Goal: Navigation & Orientation: Find specific page/section

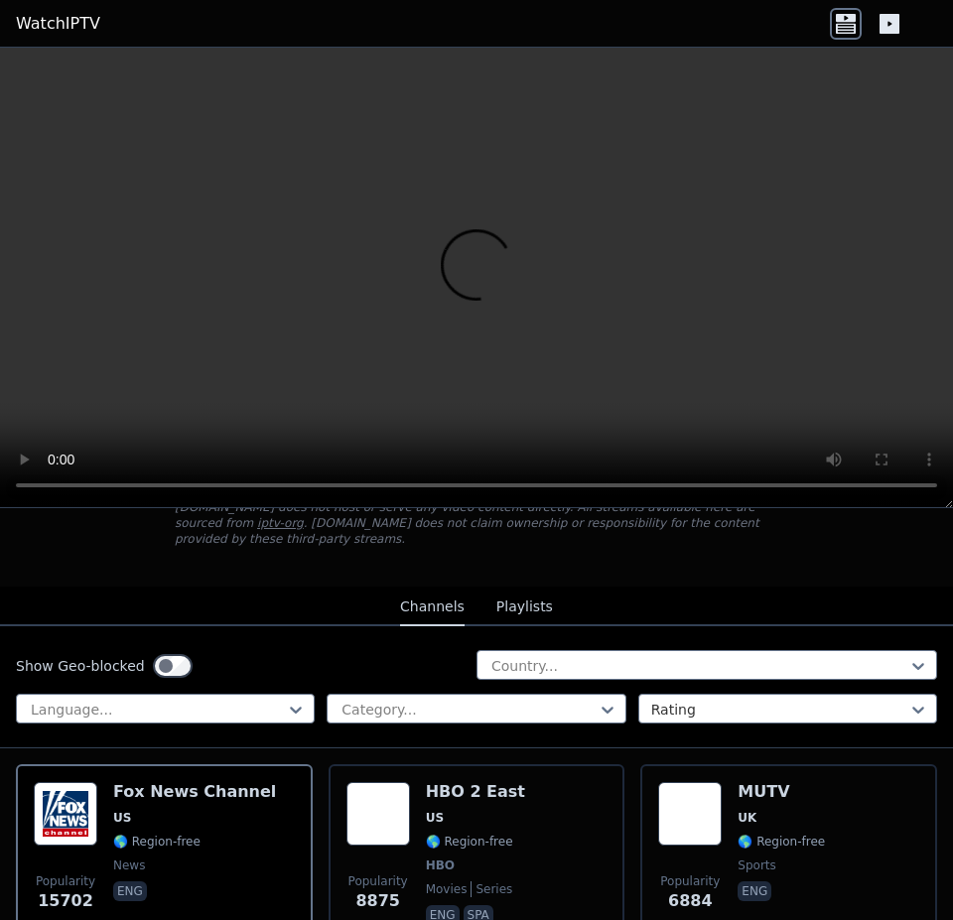
scroll to position [132, 0]
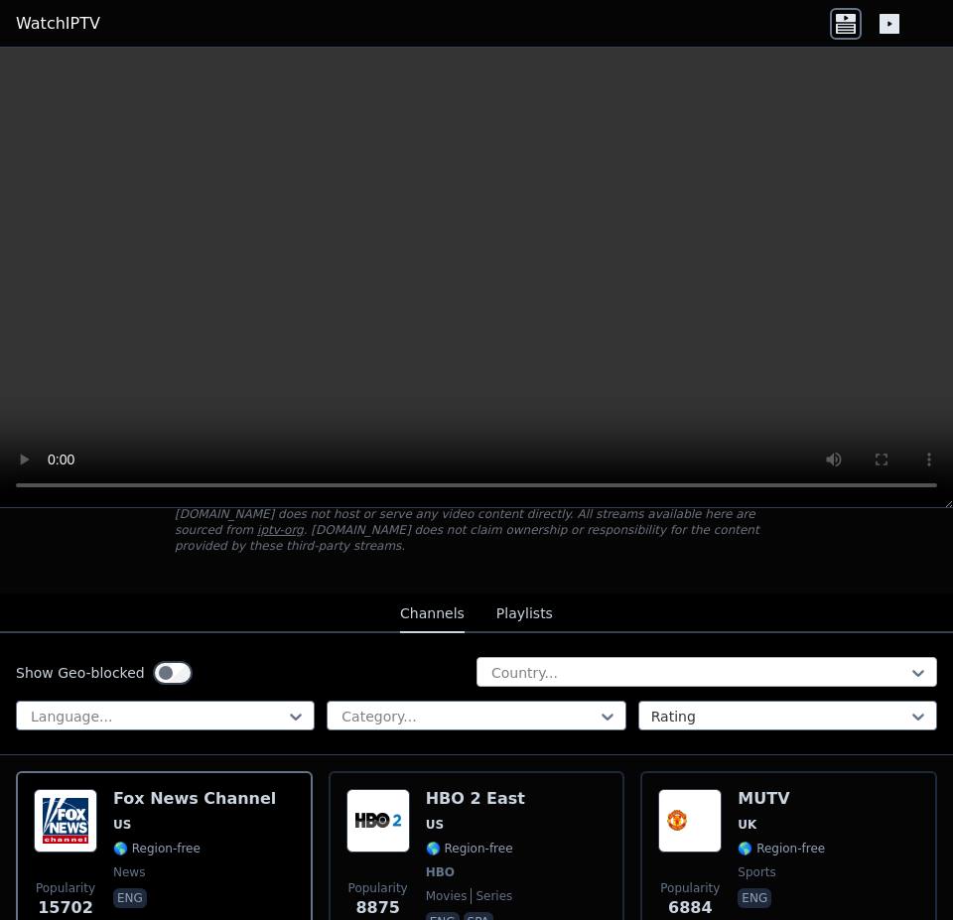
click at [542, 667] on div "Country..." at bounding box center [707, 672] width 461 height 30
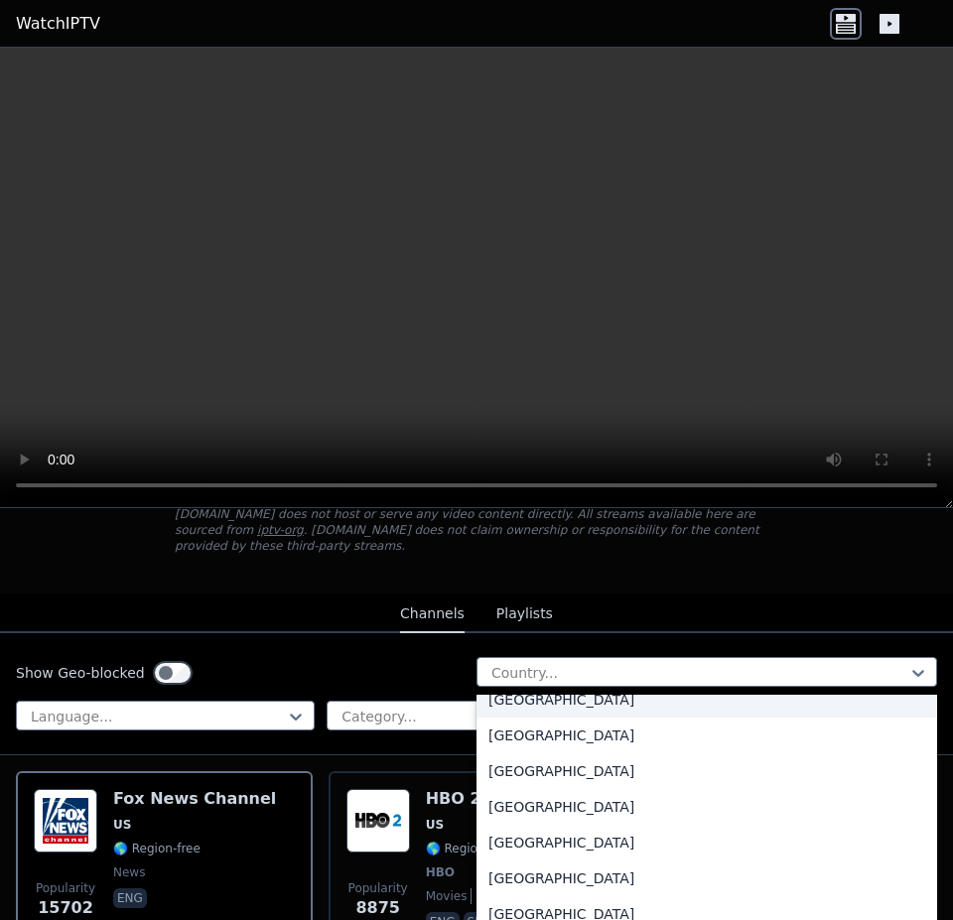
scroll to position [1059, 0]
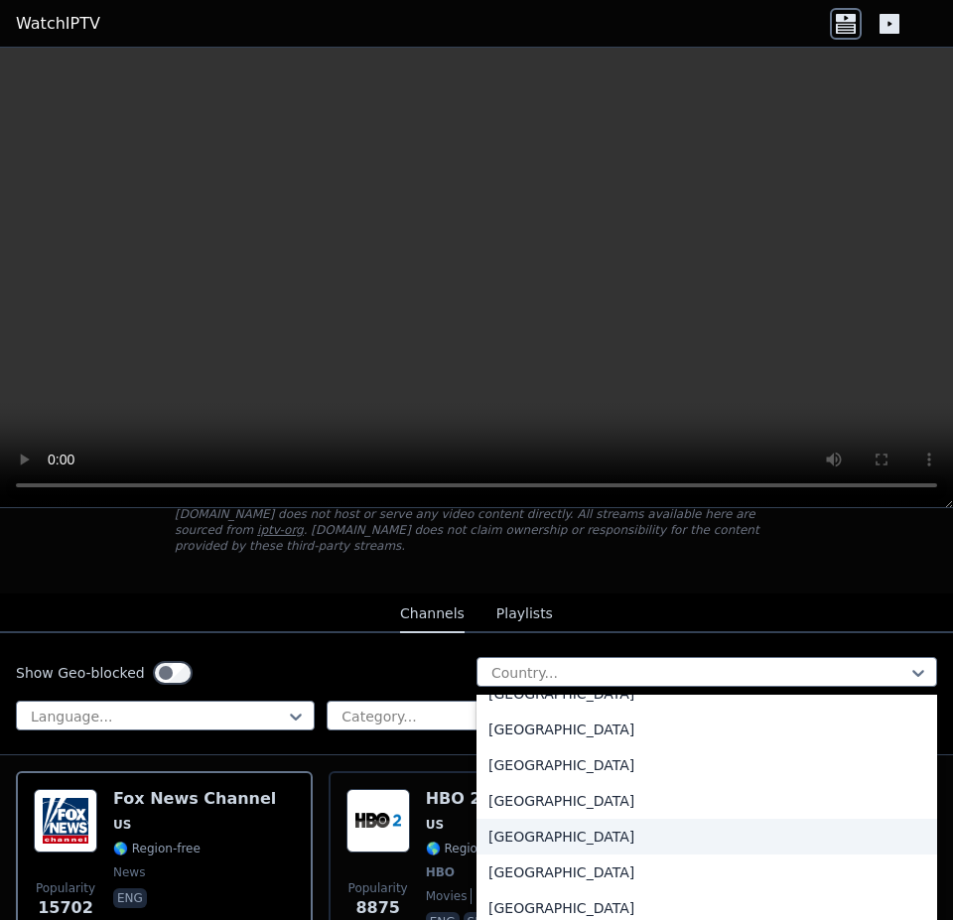
click at [529, 821] on div "[GEOGRAPHIC_DATA]" at bounding box center [707, 837] width 461 height 36
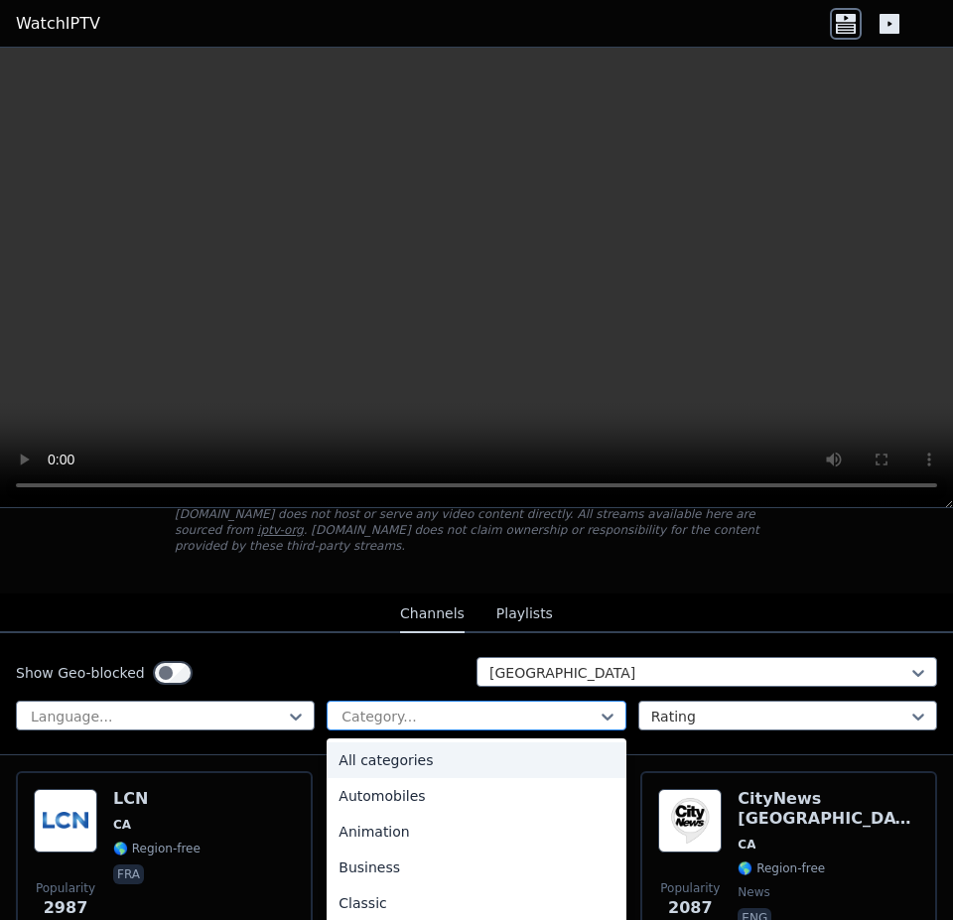
click at [416, 707] on div at bounding box center [468, 717] width 257 height 20
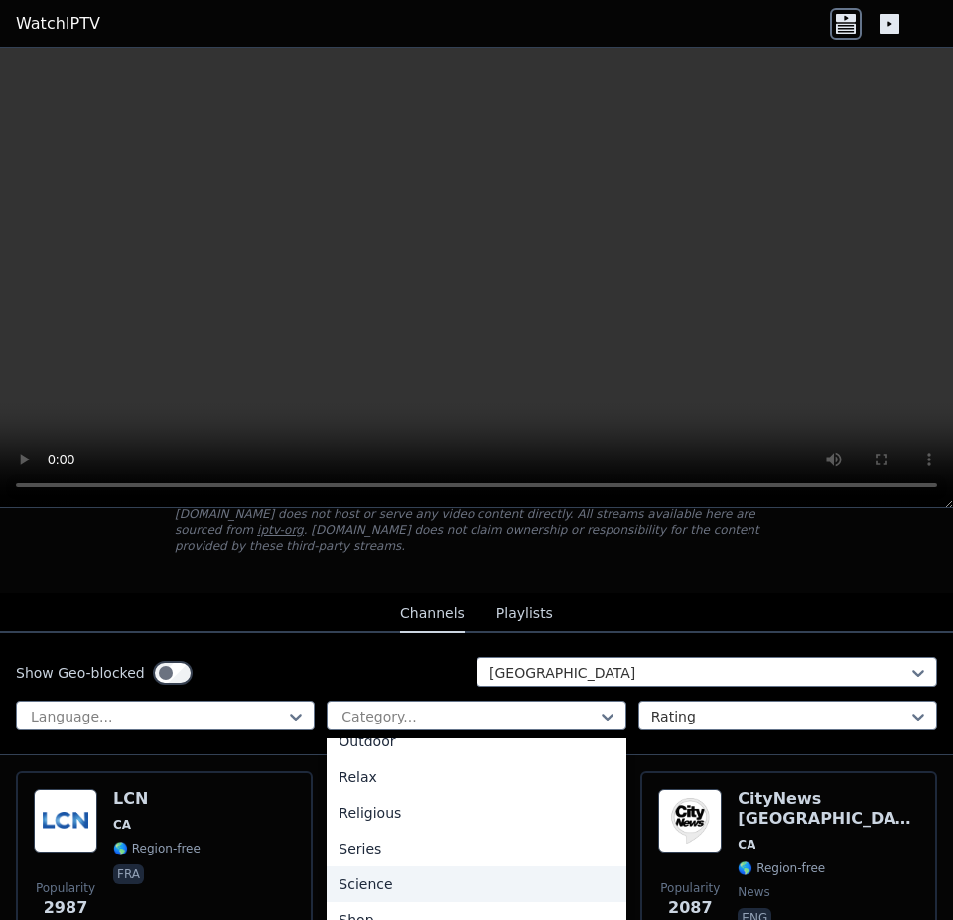
scroll to position [782, 0]
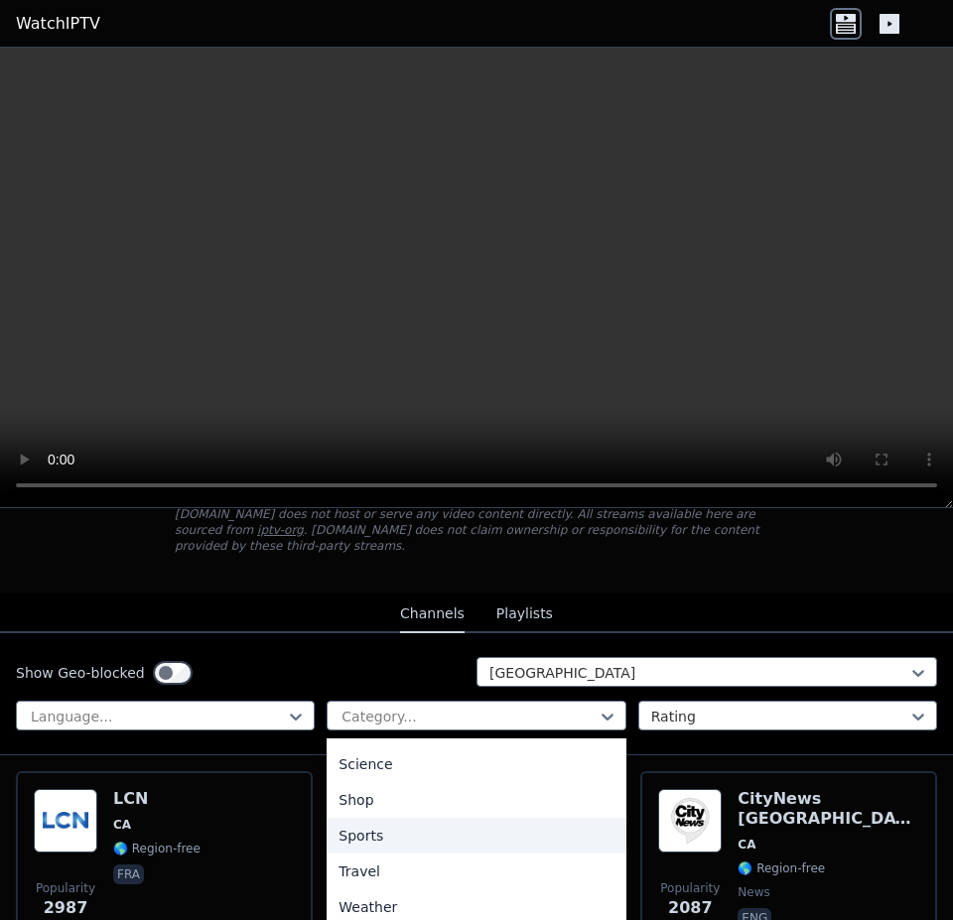
click at [377, 823] on div "Sports" at bounding box center [476, 836] width 299 height 36
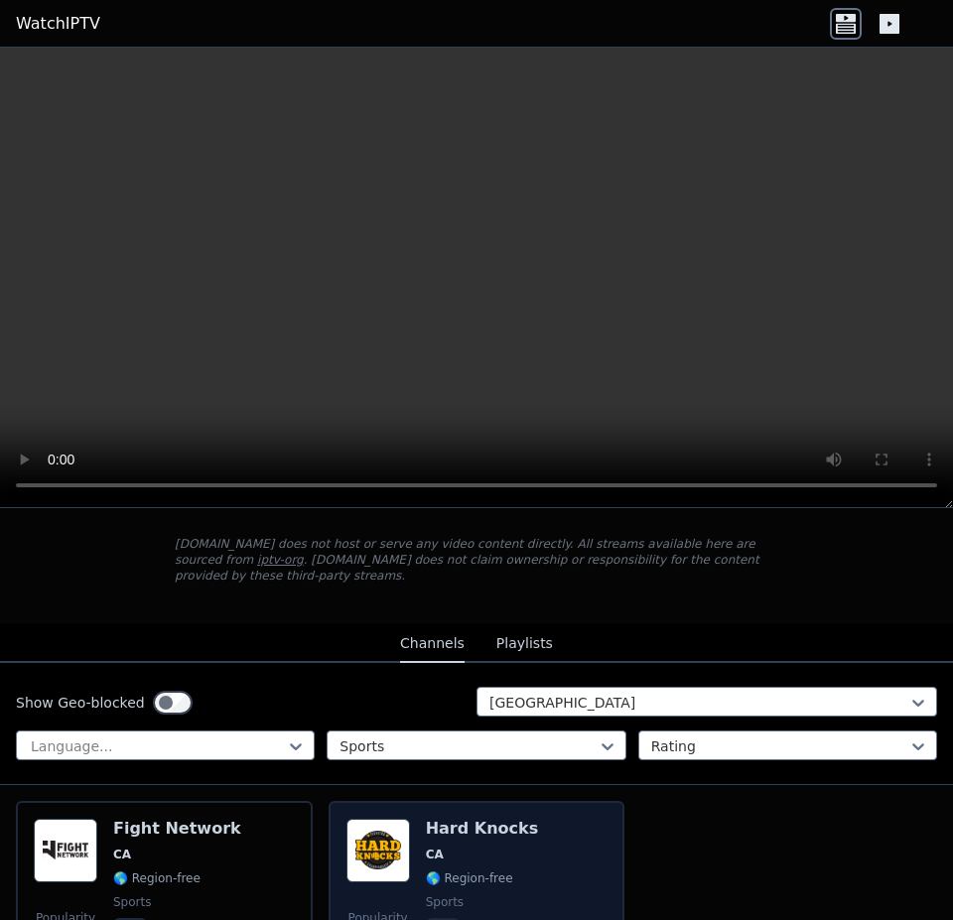
scroll to position [96, 0]
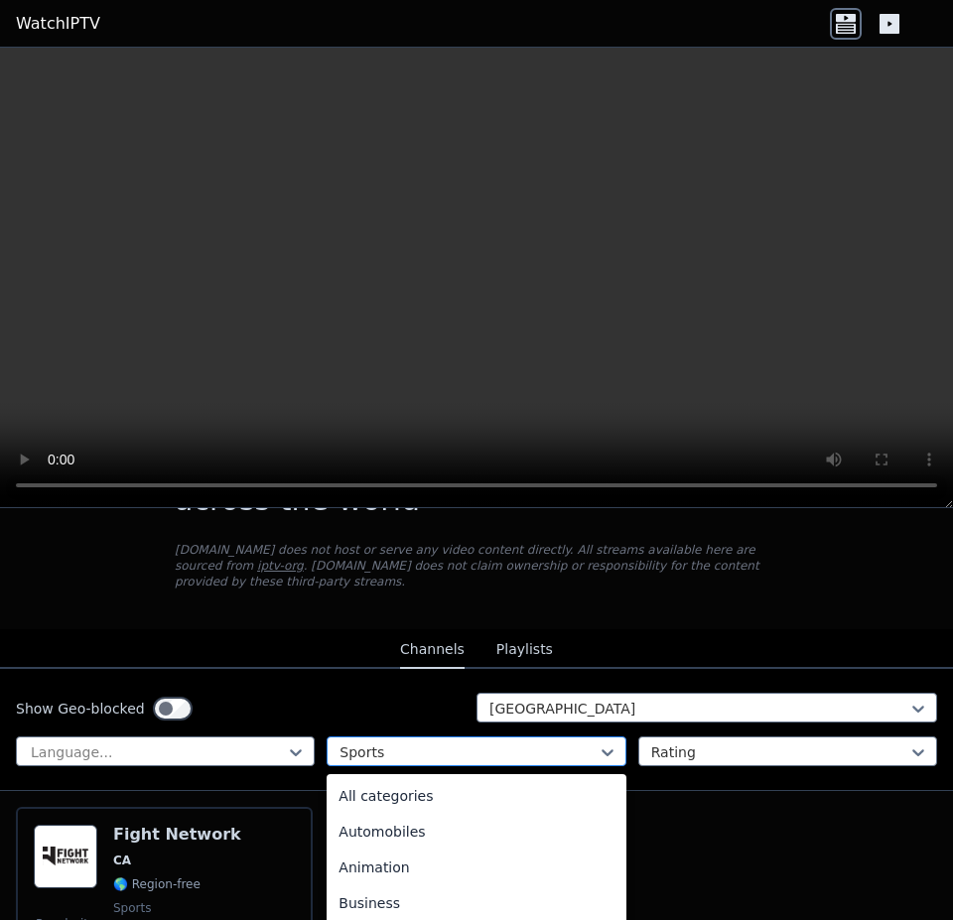
click at [429, 744] on div at bounding box center [468, 753] width 257 height 20
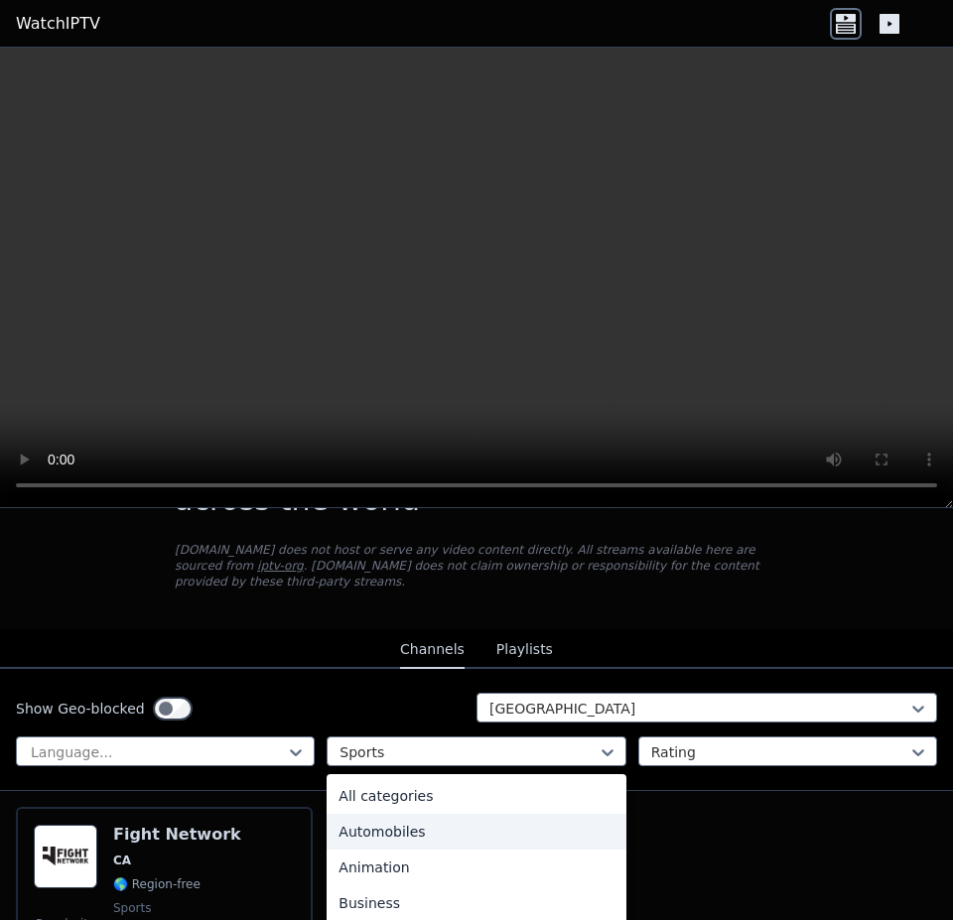
click at [399, 783] on div "All categories" at bounding box center [476, 796] width 299 height 36
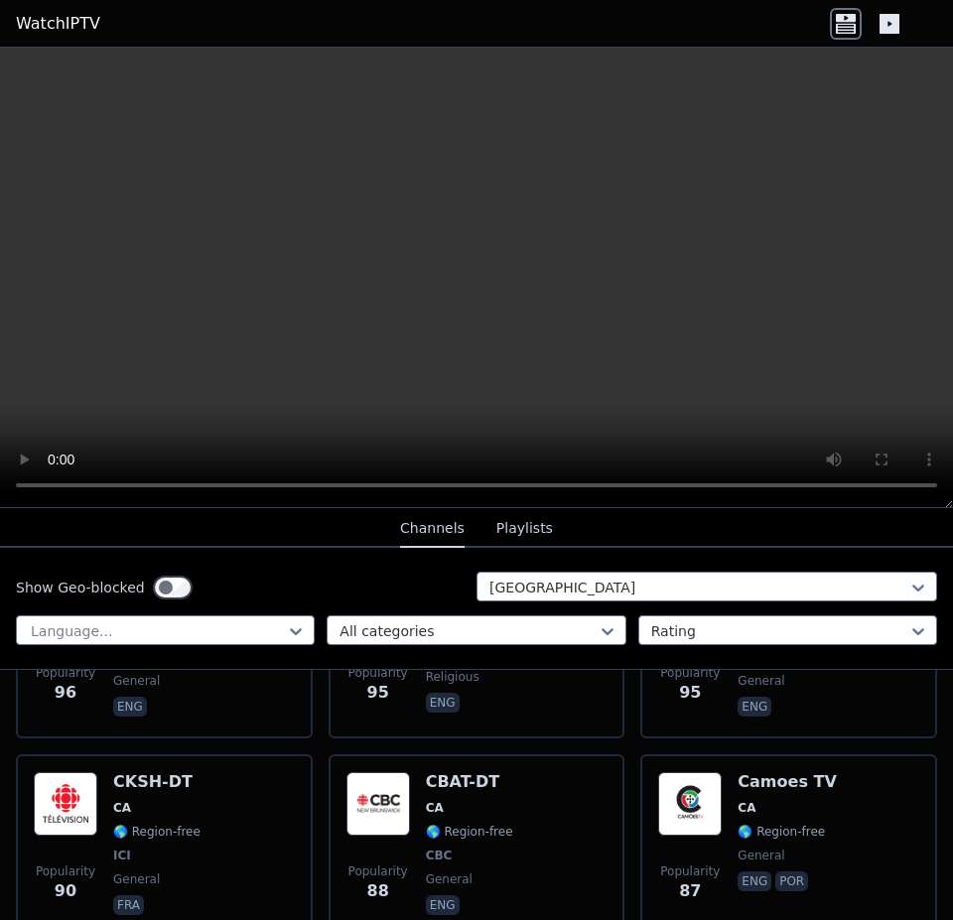
scroll to position [2082, 0]
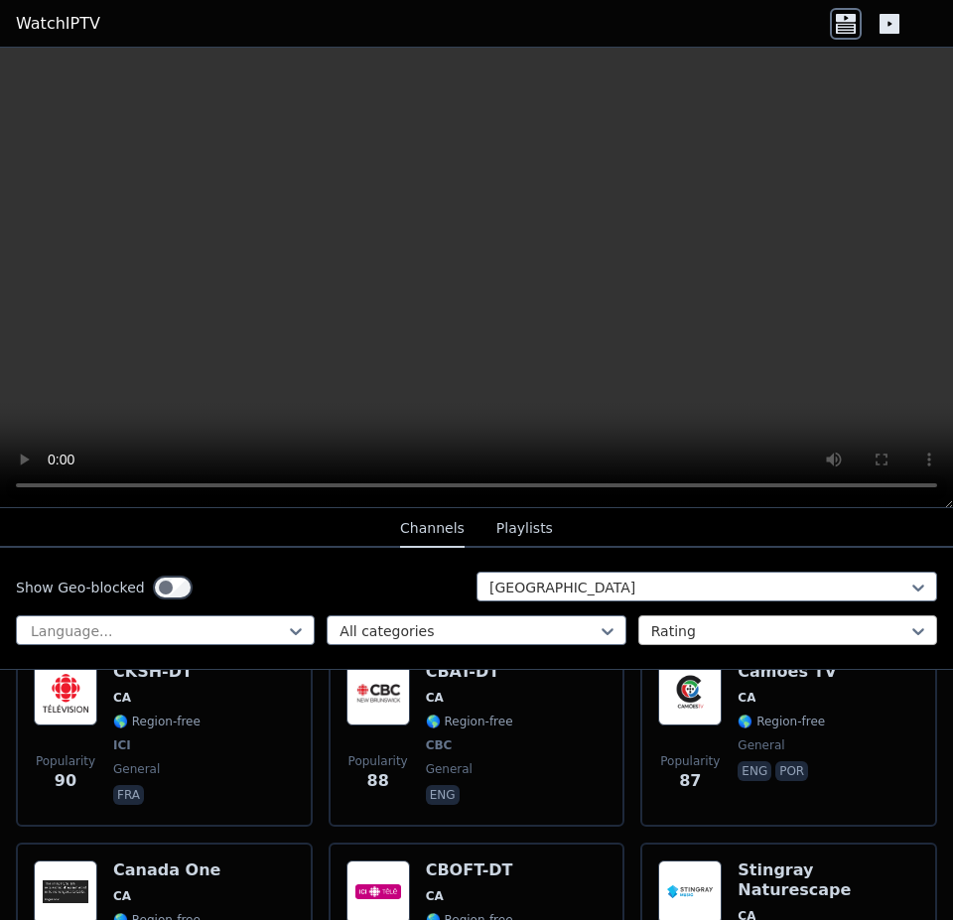
click at [686, 621] on div at bounding box center [779, 631] width 257 height 20
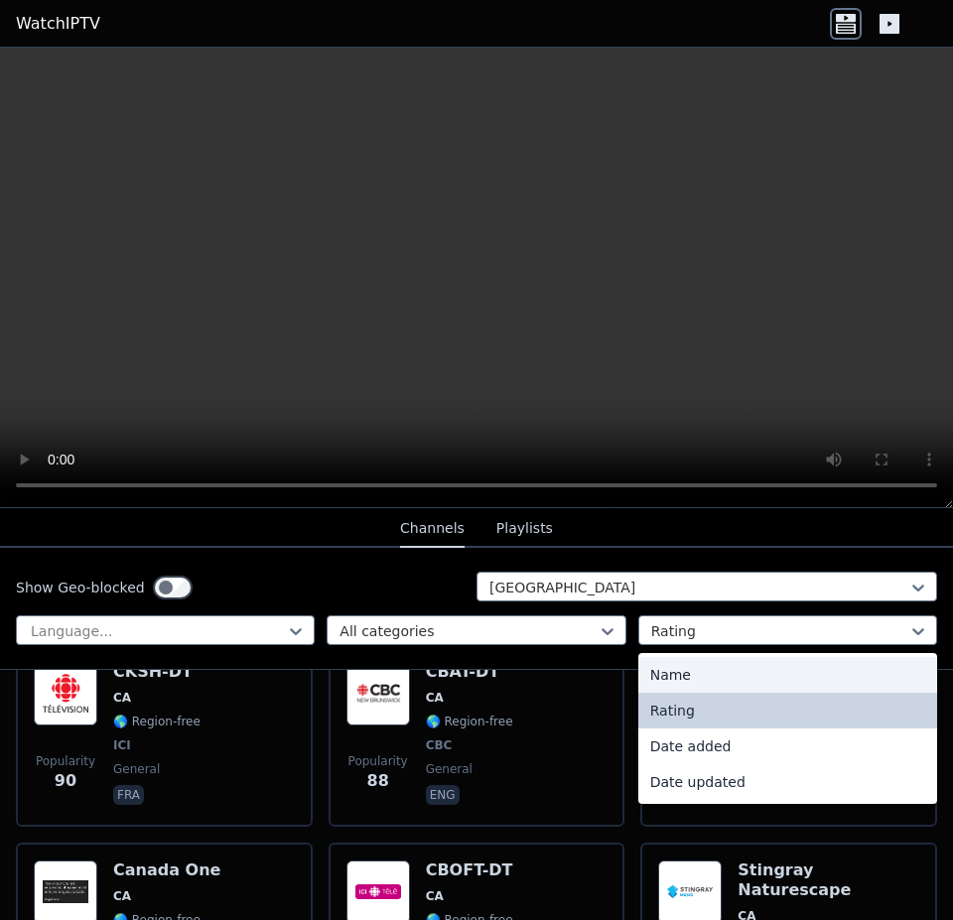
click at [688, 679] on div "Name" at bounding box center [787, 675] width 299 height 36
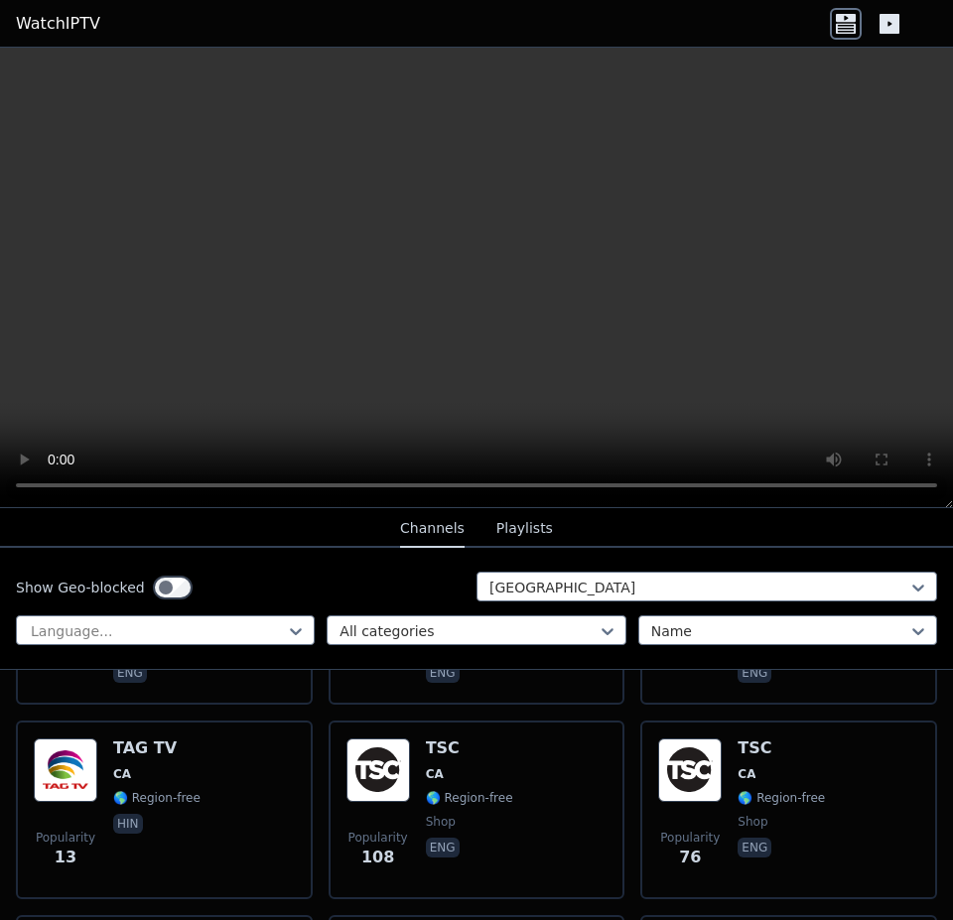
scroll to position [7463, 0]
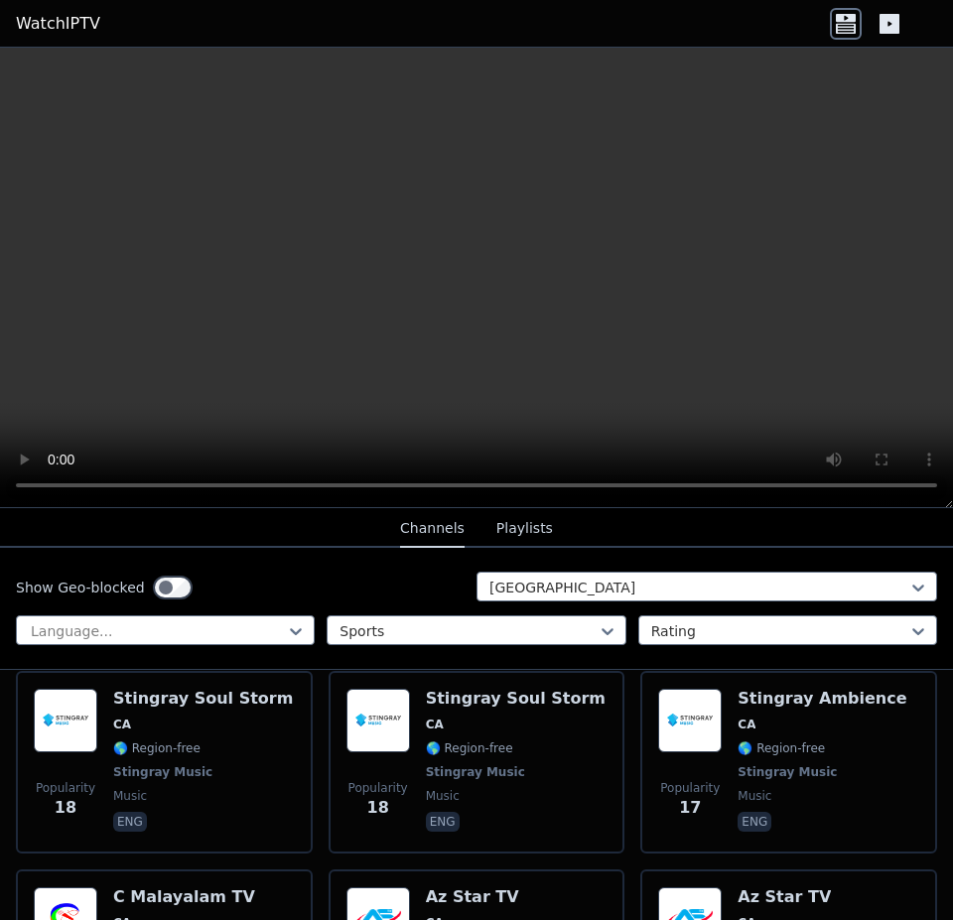
scroll to position [228, 0]
